Goal: Information Seeking & Learning: Learn about a topic

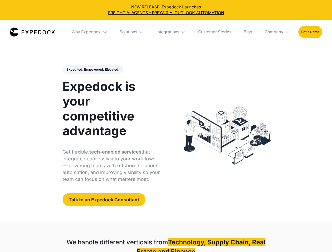
select select
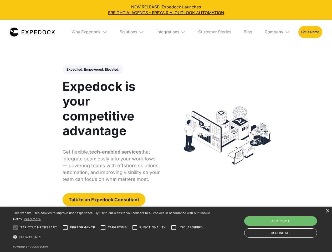
click at [166, 32] on div "Integrations" at bounding box center [167, 31] width 23 height 5
click at [90, 32] on div "Why Expedock" at bounding box center [81, 31] width 29 height 5
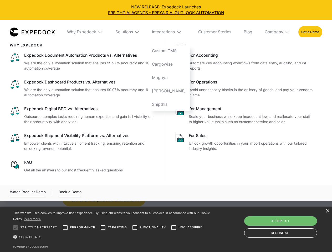
click at [132, 32] on div "Solutions" at bounding box center [124, 31] width 18 height 5
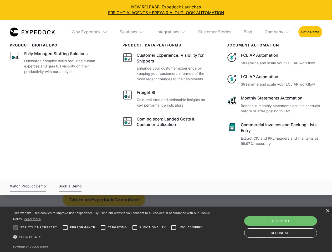
click at [171, 32] on div "Integrations" at bounding box center [167, 31] width 23 height 5
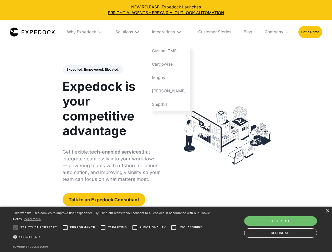
click at [277, 32] on div "Company" at bounding box center [273, 31] width 19 height 5
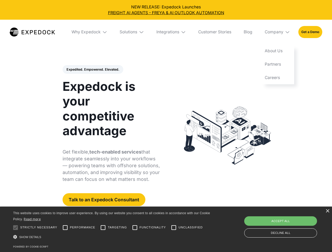
click at [92, 70] on div "Expedited. Empowered. Elevated. Automate Freight Document Extraction at 99.97% …" at bounding box center [110, 135] width 97 height 141
click at [15, 228] on div at bounding box center [15, 227] width 10 height 10
click at [65, 228] on input "Performance" at bounding box center [65, 227] width 10 height 10
checkbox input "true"
click at [103, 228] on input "Targeting" at bounding box center [103, 227] width 10 height 10
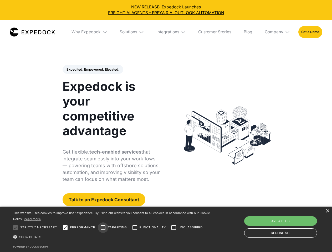
checkbox input "true"
click at [135, 228] on input "Functionality" at bounding box center [134, 227] width 10 height 10
checkbox input "true"
